Goal: Information Seeking & Learning: Learn about a topic

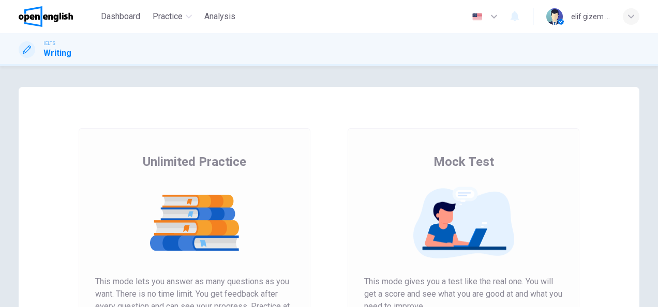
scroll to position [103, 0]
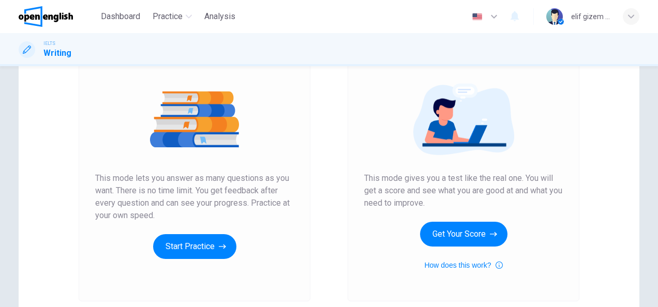
drag, startPoint x: 120, startPoint y: 175, endPoint x: 286, endPoint y: 175, distance: 166.4
click at [286, 175] on span "This mode lets you answer as many questions as you want. There is no time limit…" at bounding box center [194, 197] width 198 height 50
drag, startPoint x: 101, startPoint y: 190, endPoint x: 130, endPoint y: 203, distance: 31.7
click at [293, 187] on div "Unlimited Practice This mode lets you answer as many questions as you want. The…" at bounding box center [195, 163] width 232 height 277
drag, startPoint x: 123, startPoint y: 196, endPoint x: 367, endPoint y: 179, distance: 245.1
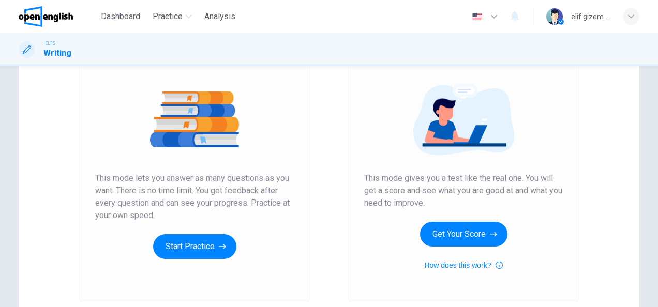
click at [332, 194] on div "Unlimited Practice Mock Test Unlimited Practice This mode lets you answer as ma…" at bounding box center [329, 162] width 620 height 359
click at [196, 249] on button "Start Practice" at bounding box center [194, 246] width 83 height 25
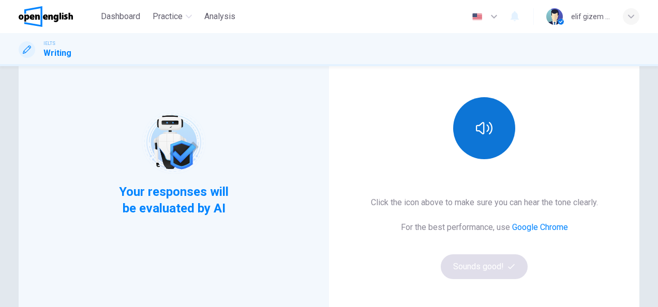
click at [491, 124] on button "button" at bounding box center [484, 128] width 62 height 62
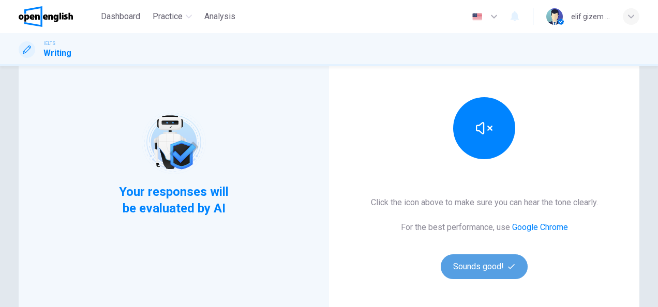
click at [493, 269] on button "Sounds good!" at bounding box center [483, 266] width 87 height 25
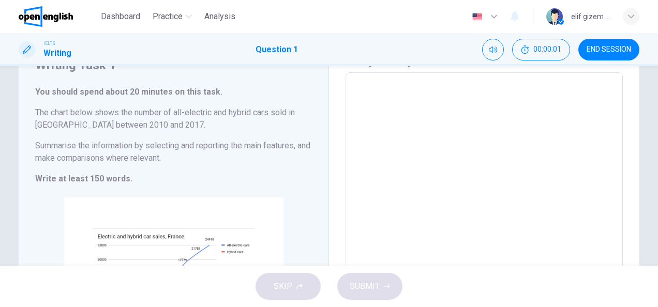
scroll to position [0, 0]
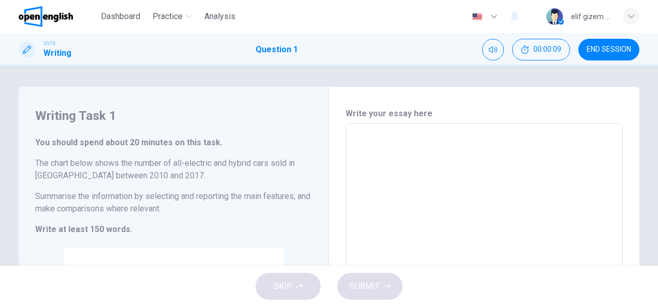
drag, startPoint x: 39, startPoint y: 200, endPoint x: 254, endPoint y: 197, distance: 214.5
click at [267, 192] on h6 "Summarise the information by selecting and reporting the main features, and mak…" at bounding box center [173, 202] width 277 height 25
click at [606, 41] on button "END SESSION" at bounding box center [608, 50] width 61 height 22
